Goal: Task Accomplishment & Management: Manage account settings

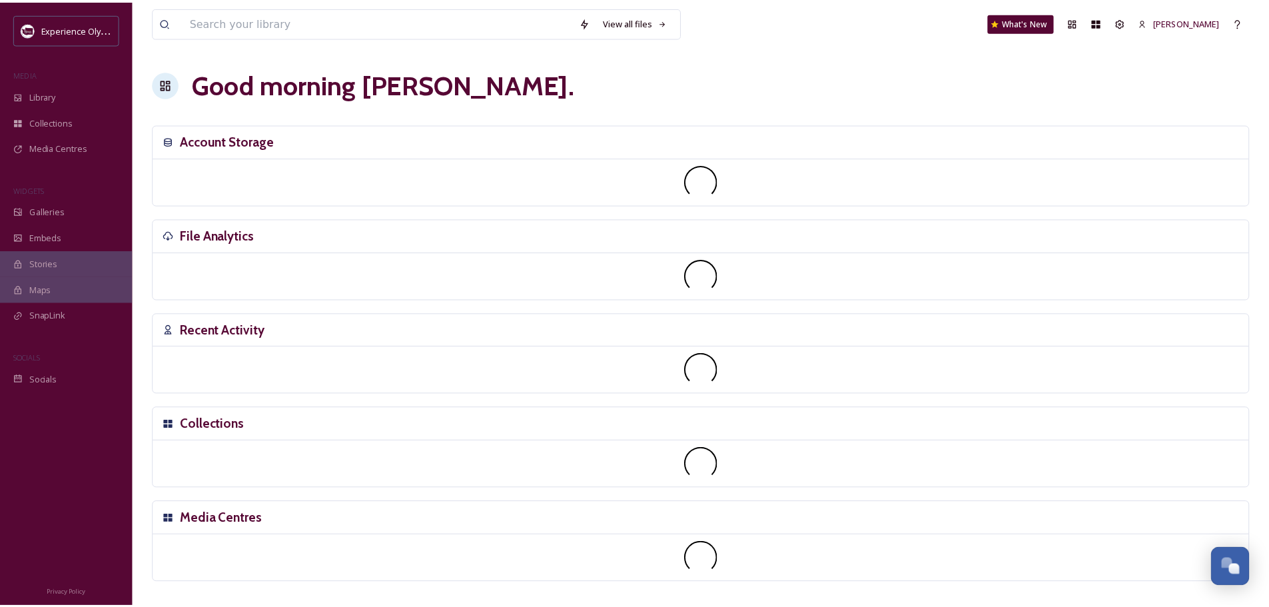
scroll to position [5964, 0]
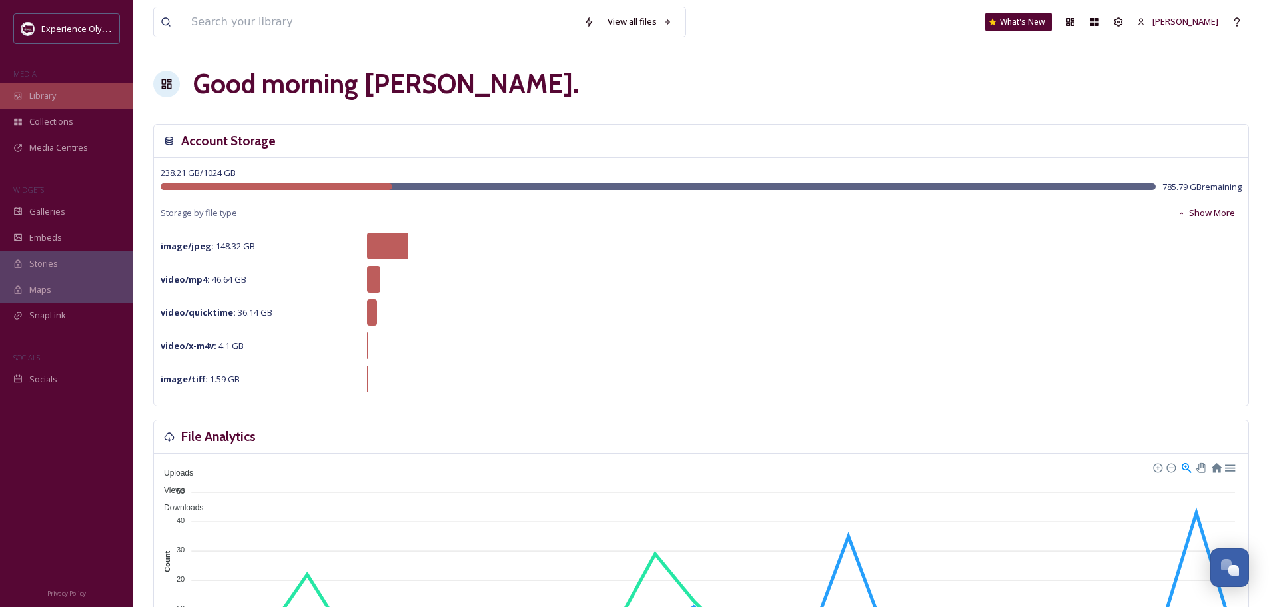
click at [62, 100] on div "Library" at bounding box center [66, 96] width 133 height 26
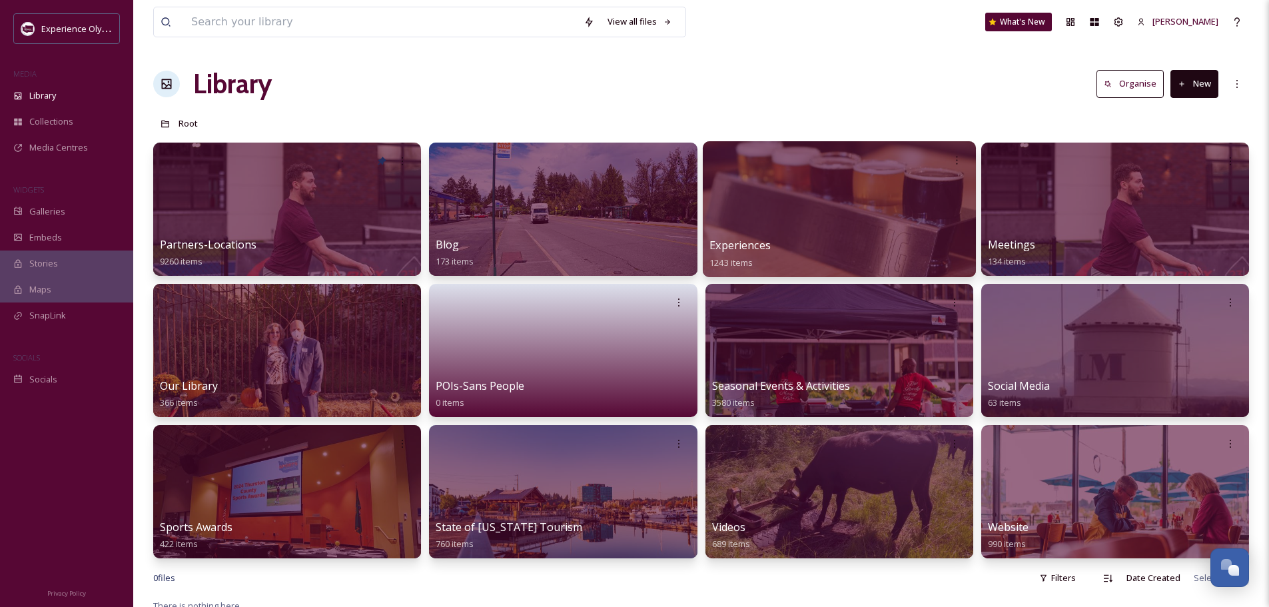
click at [745, 244] on span "Experiences" at bounding box center [739, 245] width 61 height 15
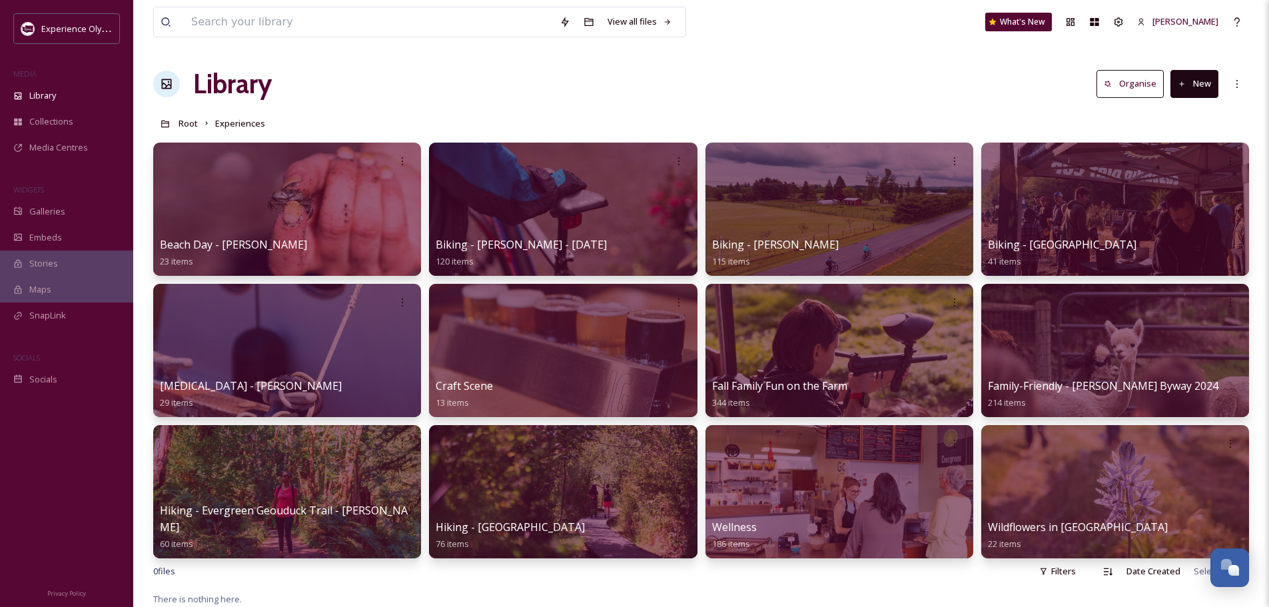
click at [1190, 79] on button "New" at bounding box center [1194, 83] width 48 height 27
click at [1176, 167] on span "Folder" at bounding box center [1178, 167] width 25 height 13
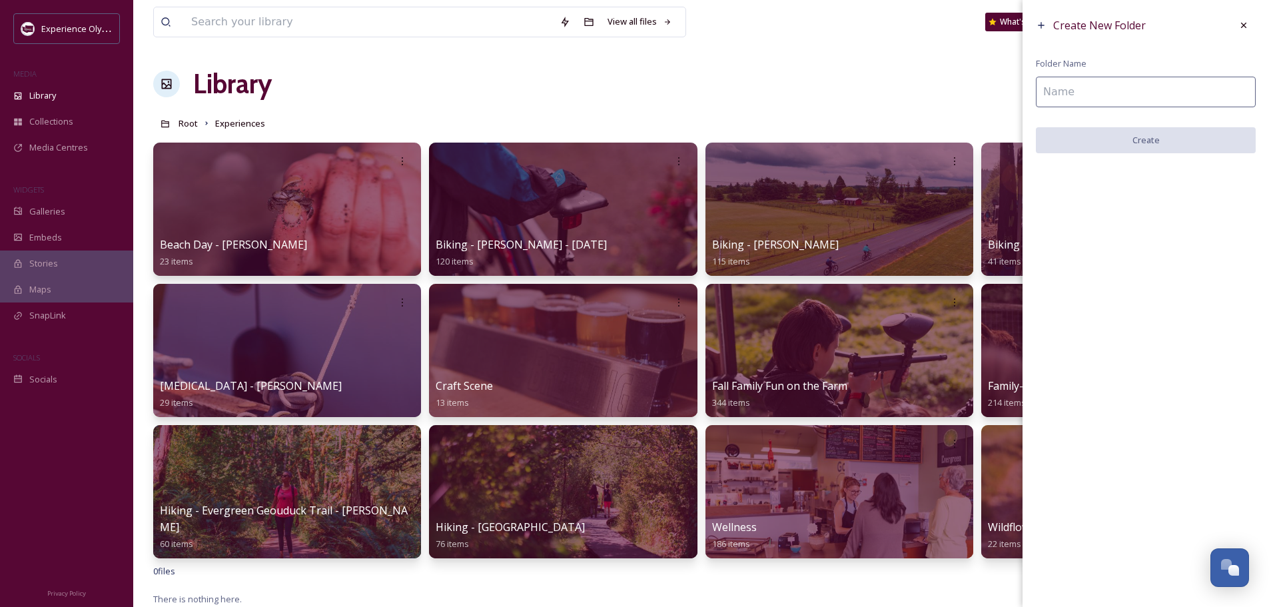
click at [1142, 92] on input at bounding box center [1146, 92] width 220 height 31
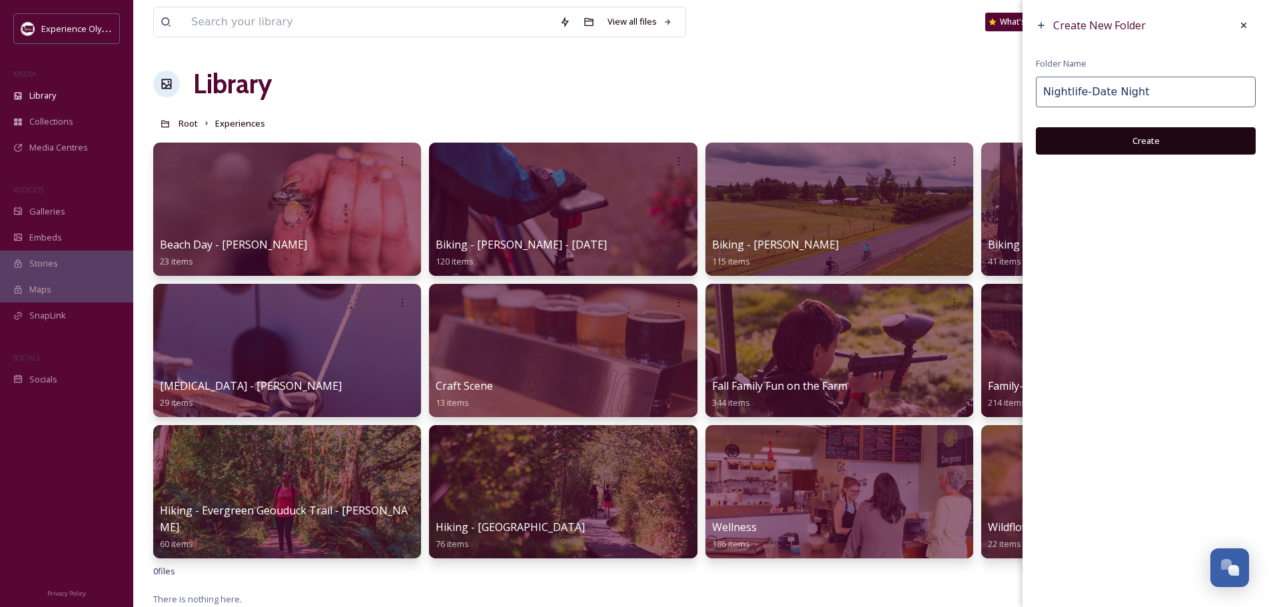
type input "Nightlife-Date Night"
click at [1158, 140] on button "Create" at bounding box center [1146, 140] width 220 height 27
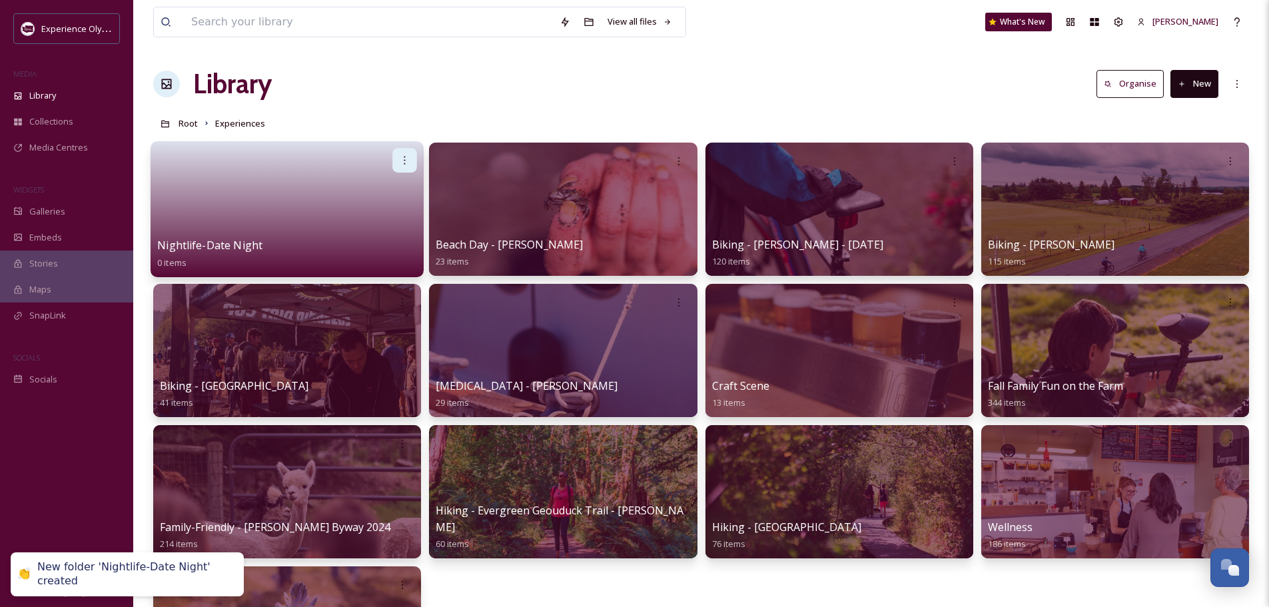
click at [403, 163] on icon at bounding box center [405, 160] width 11 height 11
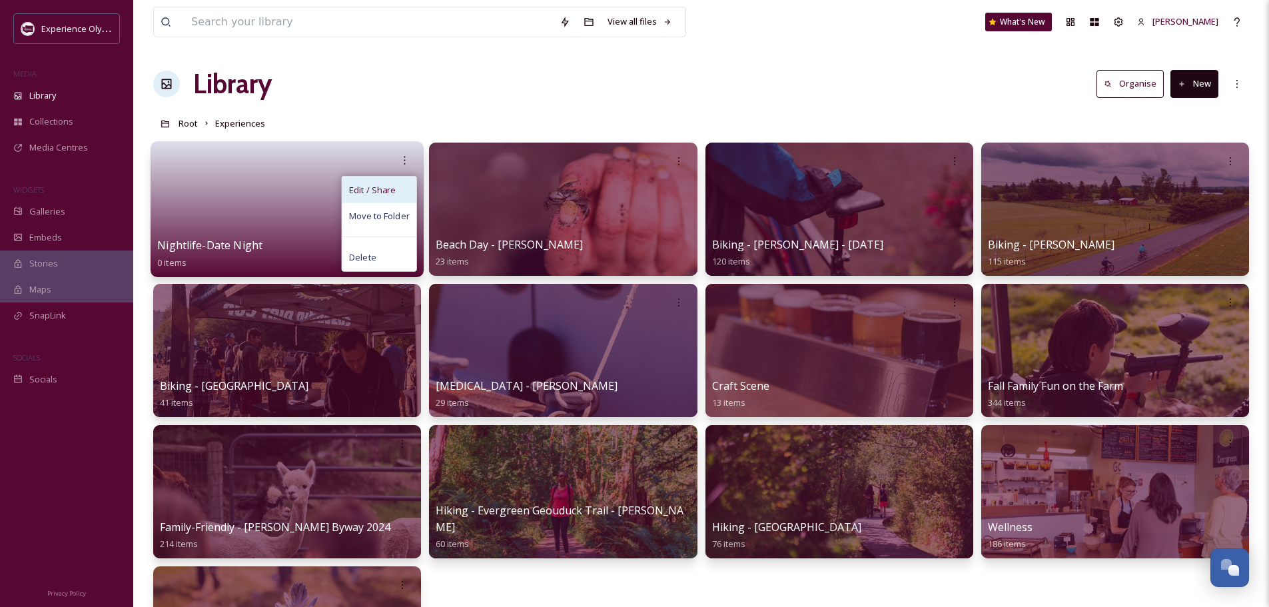
click at [398, 194] on div "Edit / Share" at bounding box center [379, 190] width 74 height 27
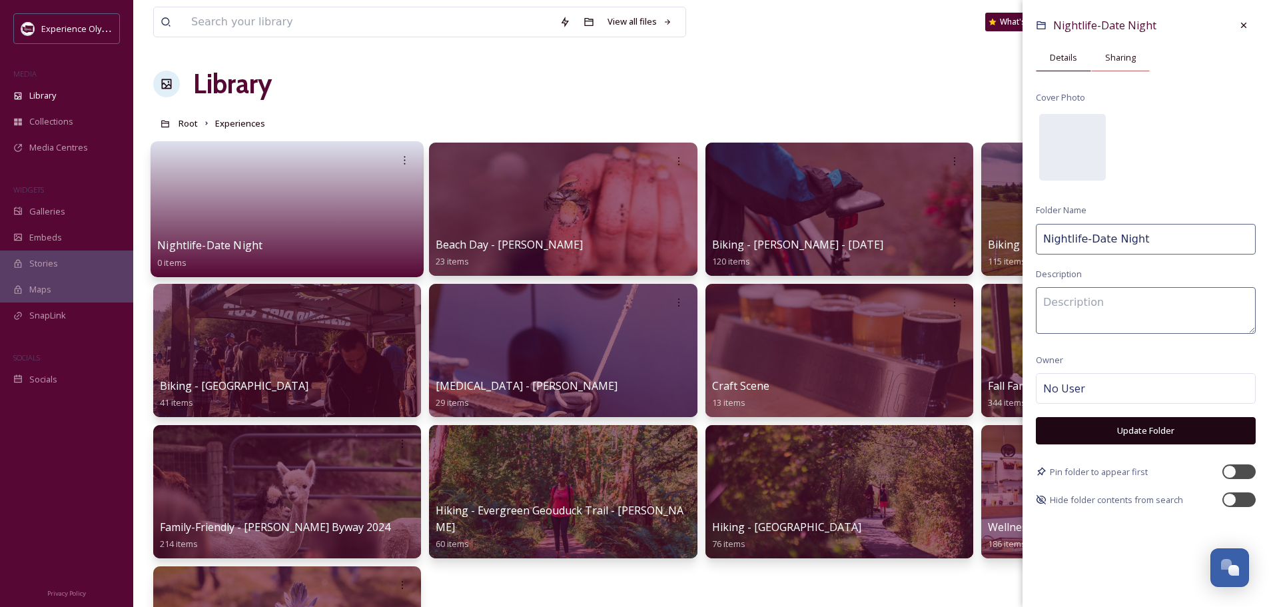
click at [1128, 53] on span "Sharing" at bounding box center [1120, 57] width 31 height 13
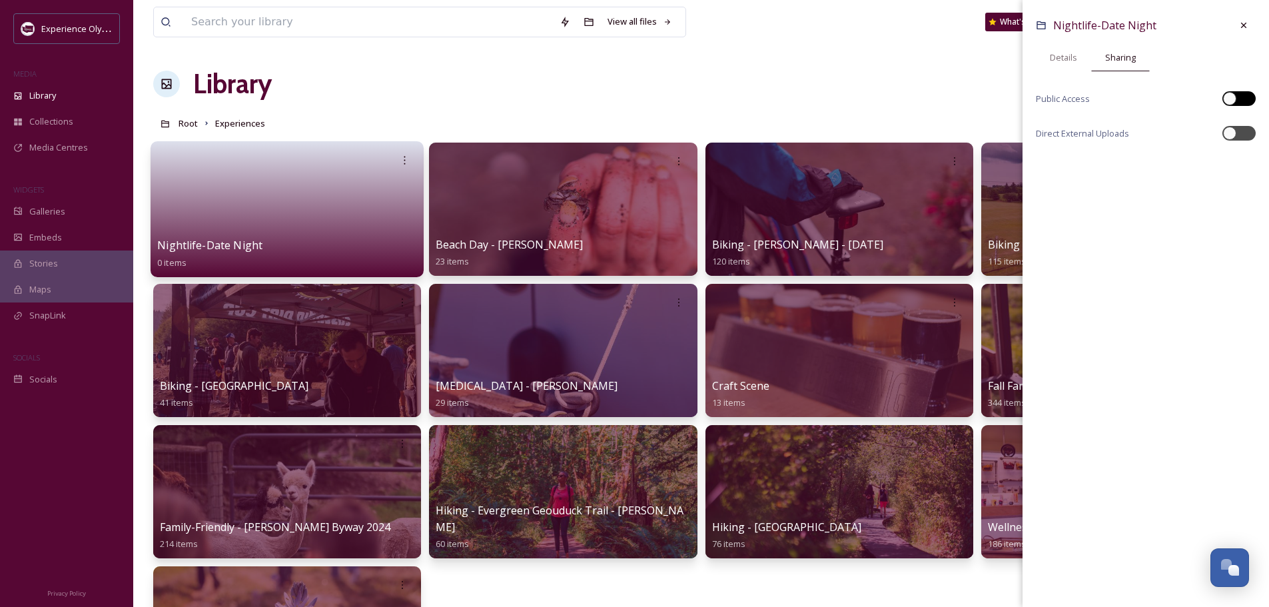
click at [1246, 95] on div at bounding box center [1238, 98] width 33 height 15
checkbox input "true"
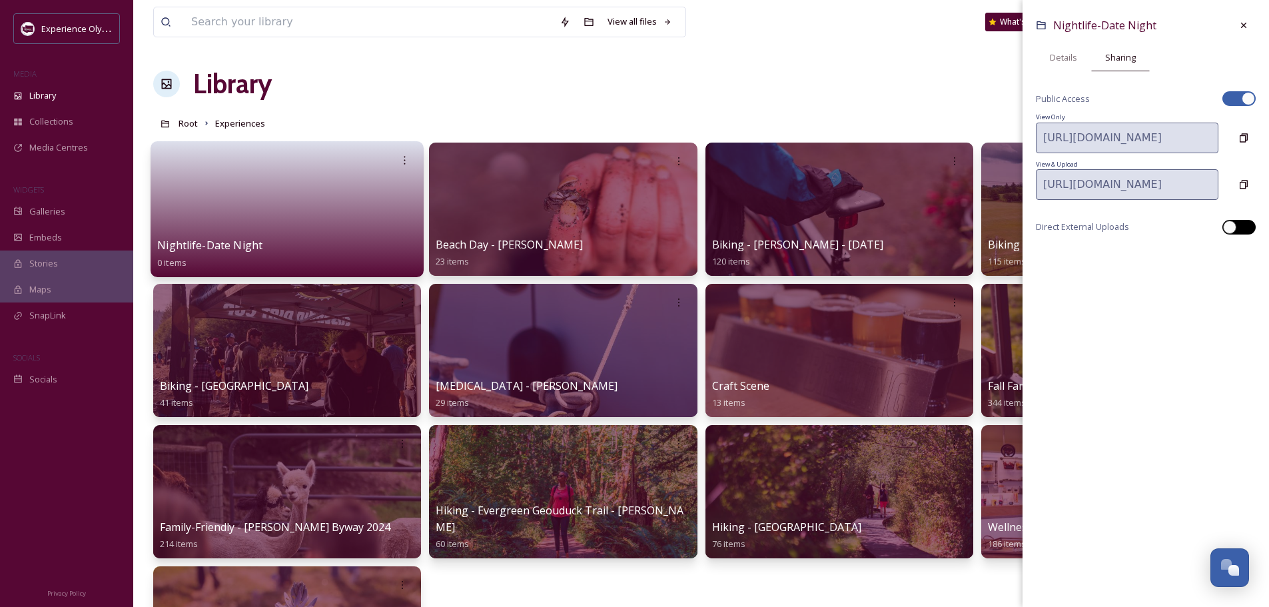
click at [1248, 222] on div at bounding box center [1238, 227] width 33 height 15
checkbox input "true"
click at [1240, 256] on icon at bounding box center [1244, 256] width 8 height 9
click at [1238, 29] on icon at bounding box center [1243, 25] width 11 height 11
